Goal: Transaction & Acquisition: Purchase product/service

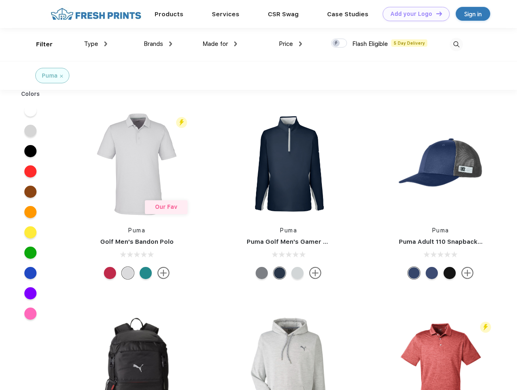
scroll to position [0, 0]
click at [414, 14] on link "Add your Logo Design Tool" at bounding box center [416, 14] width 67 height 14
click at [0, 0] on div "Design Tool" at bounding box center [0, 0] width 0 height 0
click at [436, 13] on link "Add your Logo Design Tool" at bounding box center [416, 14] width 67 height 14
click at [39, 44] on div "Filter" at bounding box center [44, 44] width 17 height 9
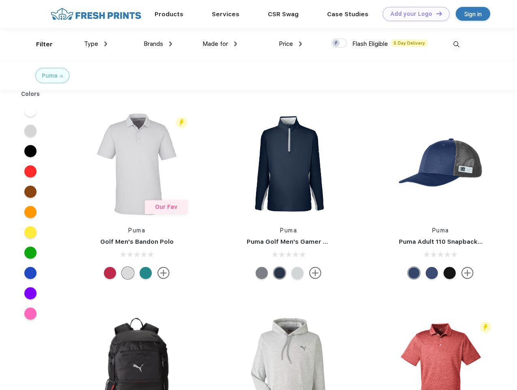
click at [96, 44] on span "Type" at bounding box center [91, 43] width 14 height 7
click at [158, 44] on span "Brands" at bounding box center [153, 43] width 19 height 7
click at [220, 44] on span "Made for" at bounding box center [216, 43] width 26 height 7
click at [291, 44] on span "Price" at bounding box center [286, 43] width 14 height 7
click at [340, 43] on div at bounding box center [339, 43] width 16 height 9
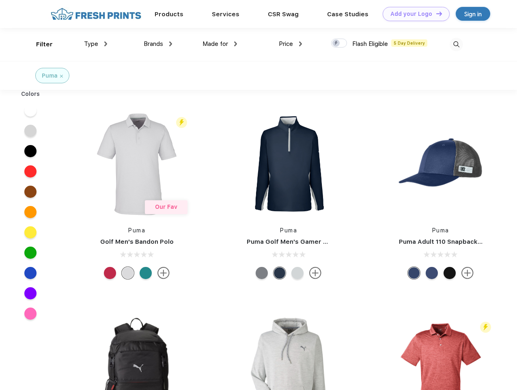
click at [337, 43] on input "checkbox" at bounding box center [333, 40] width 5 height 5
click at [457, 44] on img at bounding box center [456, 44] width 13 height 13
